Goal: Purchase product/service

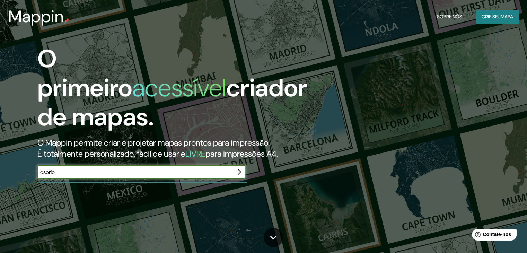
type input "osorio"
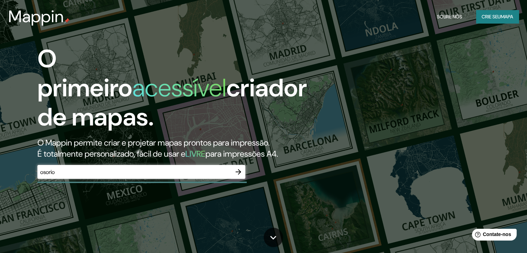
click at [184, 176] on div "osorio ​" at bounding box center [141, 172] width 208 height 14
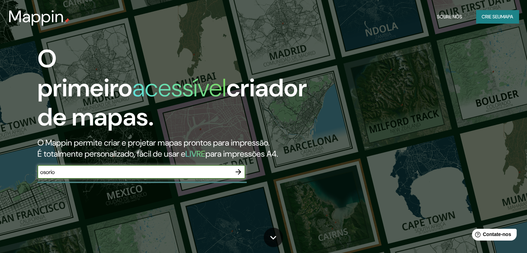
click at [241, 171] on icon "button" at bounding box center [238, 172] width 8 height 8
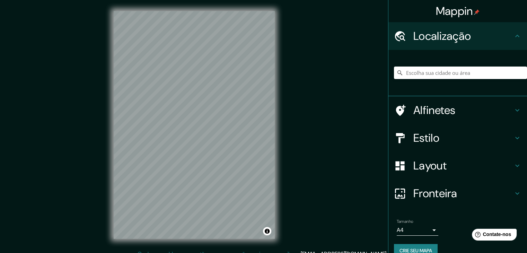
click at [464, 36] on font "Localização" at bounding box center [443, 36] width 58 height 15
click at [461, 77] on input "Escolha sua cidade ou área" at bounding box center [460, 73] width 133 height 12
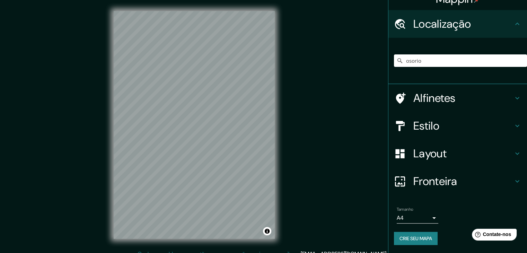
click at [433, 52] on div "osorio" at bounding box center [460, 60] width 133 height 35
click at [430, 64] on input "osorio" at bounding box center [460, 60] width 133 height 12
click at [409, 61] on input "osorio" at bounding box center [460, 60] width 133 height 12
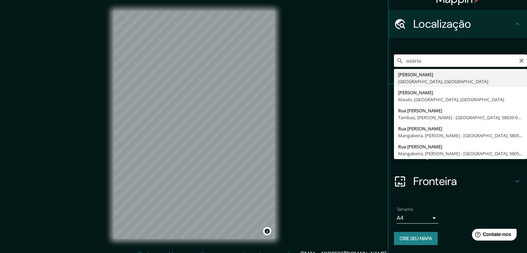
type input "Osório, Rio Grande do Sul, Brasil"
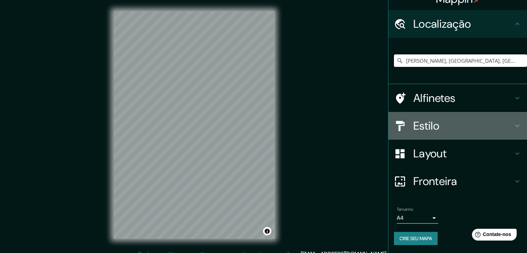
click at [423, 120] on font "Estilo" at bounding box center [427, 126] width 26 height 15
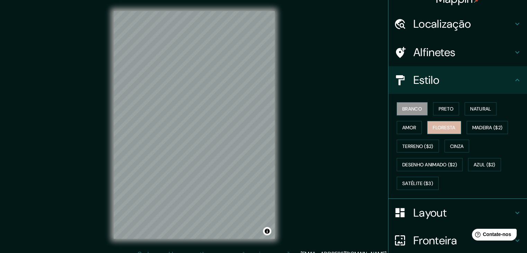
click at [442, 130] on font "Floresta" at bounding box center [444, 127] width 23 height 9
click at [442, 115] on div "Branco Preto Natural Amor Floresta Madeira ($2) Terreno ($2) Cinza Desenho anim…" at bounding box center [460, 146] width 133 height 93
click at [442, 109] on font "Preto" at bounding box center [446, 109] width 15 height 6
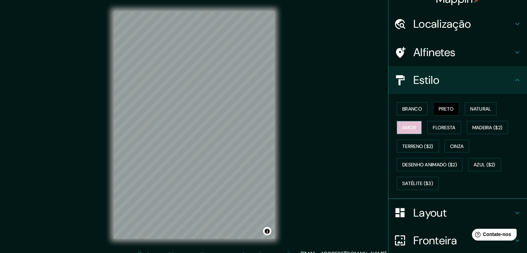
click at [403, 130] on font "Amor" at bounding box center [410, 127] width 14 height 6
click at [406, 150] on button "Terreno ($2)" at bounding box center [418, 146] width 42 height 13
click at [423, 171] on div "Branco Preto Natural Amor Floresta Madeira ($2) Terreno ($2) Cinza Desenho anim…" at bounding box center [460, 146] width 133 height 93
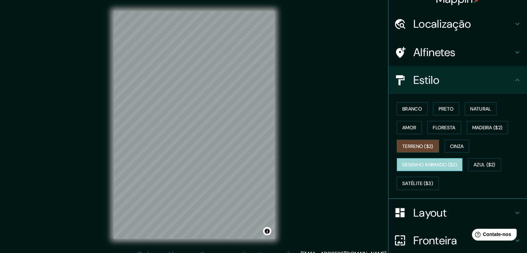
click at [423, 164] on font "Desenho animado ($2)" at bounding box center [430, 165] width 55 height 6
click at [424, 148] on font "Terreno ($2)" at bounding box center [418, 146] width 31 height 6
click at [423, 155] on div "Branco Preto Natural Amor Floresta Madeira ($2) Terreno ($2) Cinza Desenho anim…" at bounding box center [460, 146] width 133 height 93
click at [423, 162] on font "Desenho animado ($2)" at bounding box center [430, 165] width 55 height 6
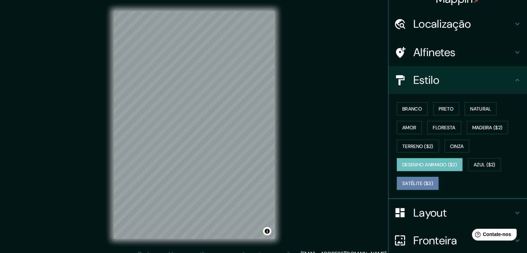
click at [424, 177] on button "Satélite ($3)" at bounding box center [418, 183] width 42 height 13
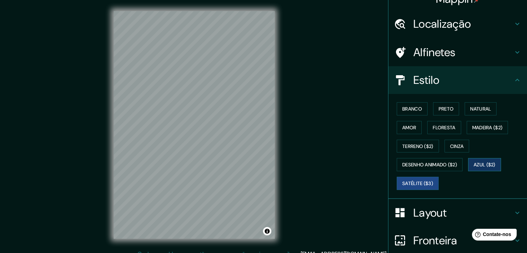
click at [477, 167] on font "Azul ($2)" at bounding box center [485, 164] width 22 height 9
click at [484, 131] on font "Madeira ($2)" at bounding box center [488, 127] width 31 height 9
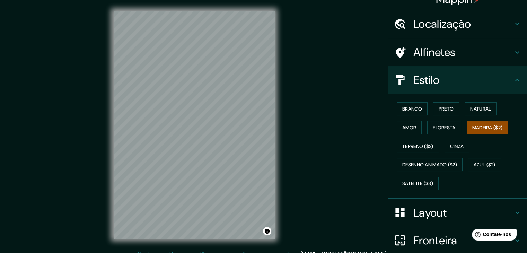
click at [458, 155] on div "Branco Preto Natural Amor Floresta Madeira ($2) Terreno ($2) Cinza Desenho anim…" at bounding box center [460, 146] width 133 height 93
click at [454, 140] on button "Cinza" at bounding box center [457, 146] width 25 height 13
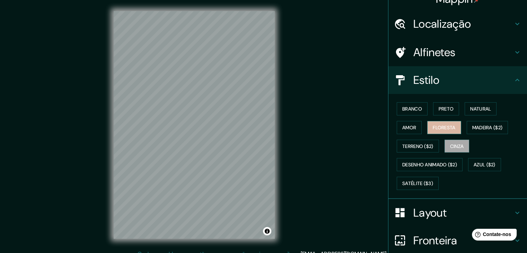
click at [448, 129] on font "Floresta" at bounding box center [444, 127] width 23 height 6
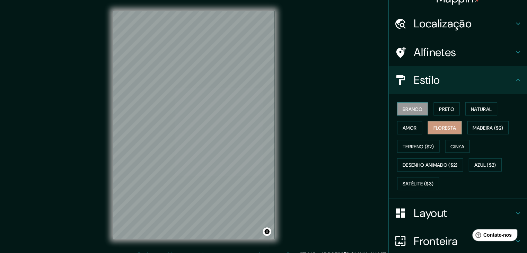
click at [411, 115] on button "Branco" at bounding box center [412, 108] width 31 height 13
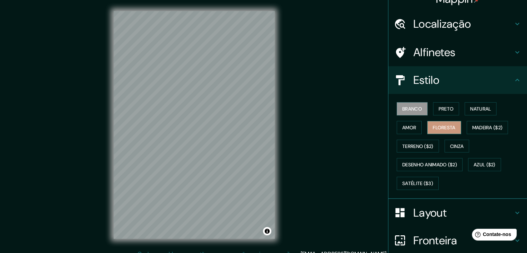
click at [440, 124] on font "Floresta" at bounding box center [444, 127] width 23 height 6
click at [465, 111] on button "Natural" at bounding box center [481, 108] width 32 height 13
click at [403, 113] on button "Branco" at bounding box center [412, 108] width 31 height 13
click at [409, 136] on div "Branco Preto Natural Amor Floresta Madeira ($2) Terreno ($2) Cinza Desenho anim…" at bounding box center [460, 146] width 133 height 93
click at [405, 128] on font "Amor" at bounding box center [410, 127] width 14 height 6
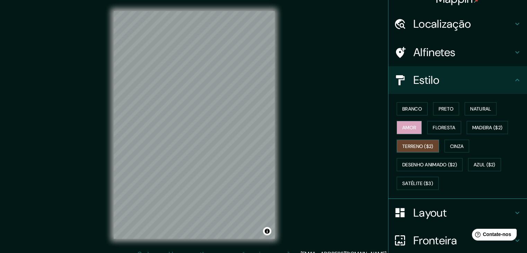
click at [409, 149] on font "Terreno ($2)" at bounding box center [418, 146] width 31 height 9
click at [403, 124] on font "Amor" at bounding box center [410, 127] width 14 height 6
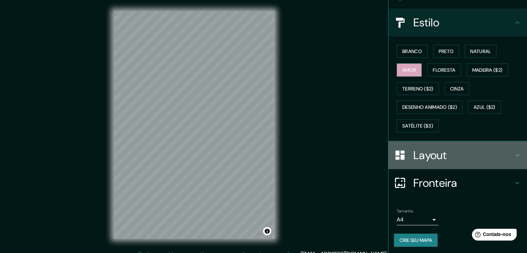
click at [414, 155] on font "Layout" at bounding box center [430, 155] width 33 height 15
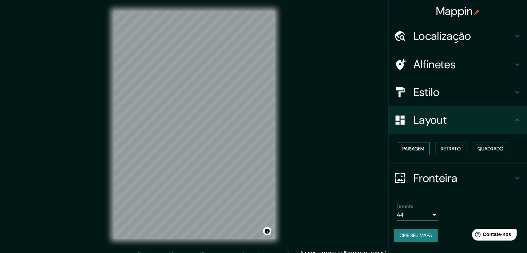
scroll to position [0, 0]
click at [428, 147] on button "Paisagem" at bounding box center [413, 148] width 33 height 13
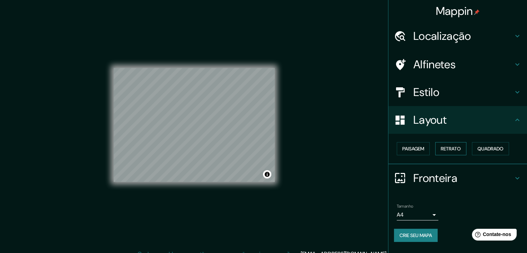
click at [445, 147] on font "Retrato" at bounding box center [451, 149] width 20 height 6
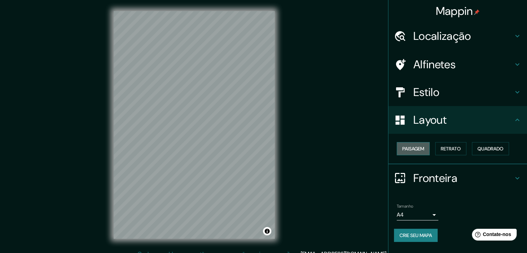
click at [423, 147] on font "Paisagem" at bounding box center [414, 149] width 22 height 6
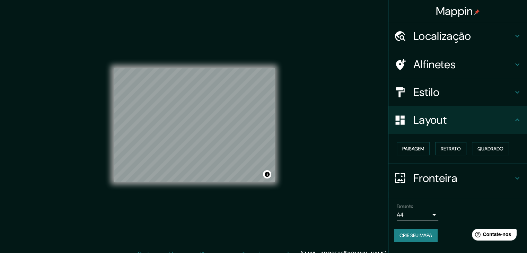
click at [429, 175] on font "Fronteira" at bounding box center [436, 178] width 44 height 15
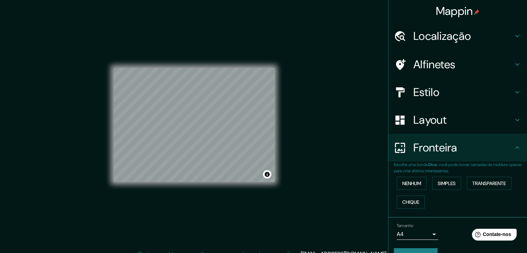
click at [427, 163] on font "Escolha uma borda." at bounding box center [411, 165] width 34 height 6
drag, startPoint x: 417, startPoint y: 225, endPoint x: 421, endPoint y: 228, distance: 4.8
click at [421, 228] on div "Tamanho A4 single" at bounding box center [418, 231] width 42 height 17
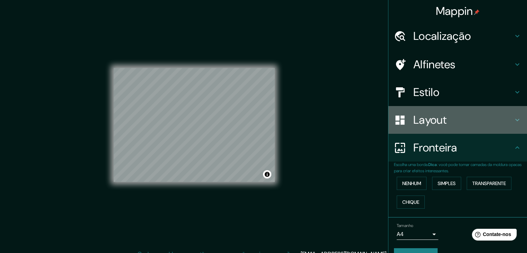
click at [441, 115] on font "Layout" at bounding box center [430, 120] width 33 height 15
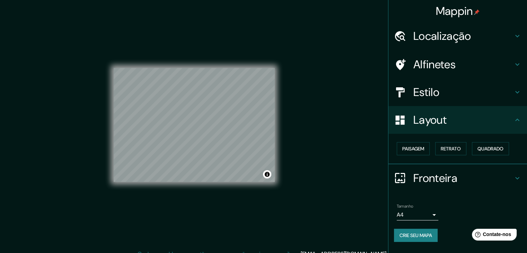
click at [441, 94] on h4 "Estilo" at bounding box center [464, 92] width 100 height 14
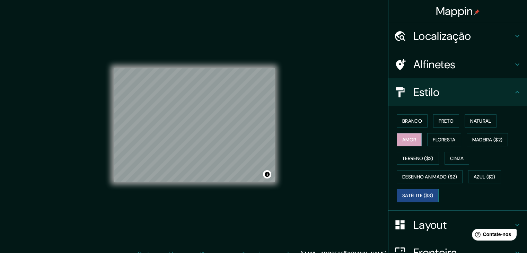
click at [427, 199] on button "Satélite ($3)" at bounding box center [418, 195] width 42 height 13
click at [411, 124] on font "Branco" at bounding box center [413, 121] width 20 height 9
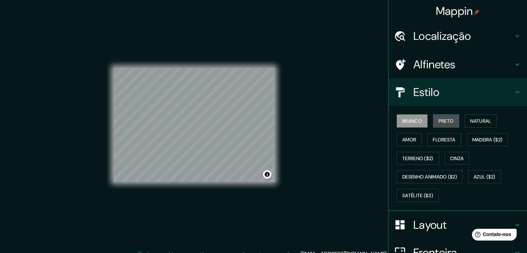
click at [439, 121] on font "Preto" at bounding box center [446, 121] width 15 height 6
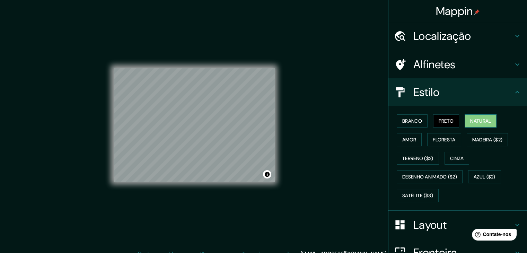
click at [471, 120] on font "Natural" at bounding box center [481, 121] width 21 height 6
click at [487, 140] on font "Madeira ($2)" at bounding box center [488, 140] width 31 height 6
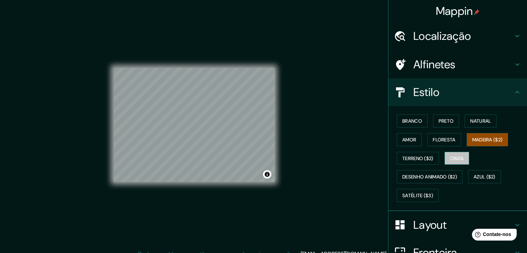
click at [459, 160] on font "Cinza" at bounding box center [457, 158] width 14 height 6
click at [446, 140] on font "Floresta" at bounding box center [444, 140] width 23 height 6
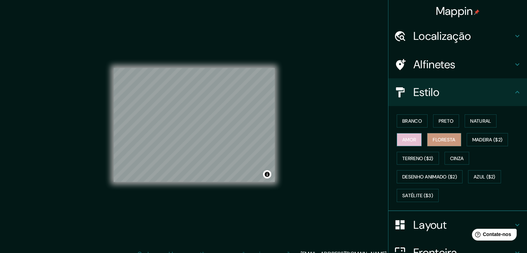
click at [398, 133] on button "Amor" at bounding box center [409, 139] width 25 height 13
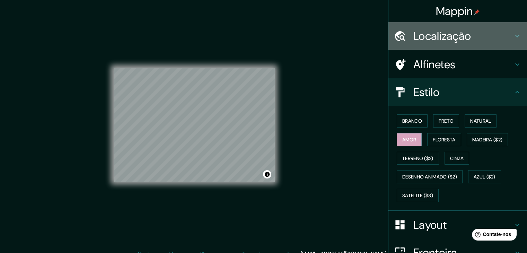
click at [447, 38] on font "Localização" at bounding box center [443, 36] width 58 height 15
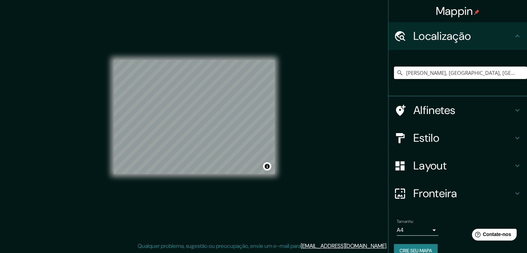
scroll to position [12, 0]
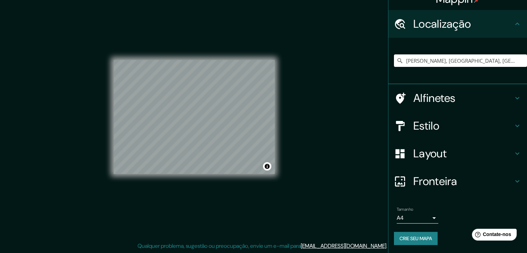
click at [404, 236] on font "Crie seu mapa" at bounding box center [416, 238] width 33 height 6
